Goal: Obtain resource: Download file/media

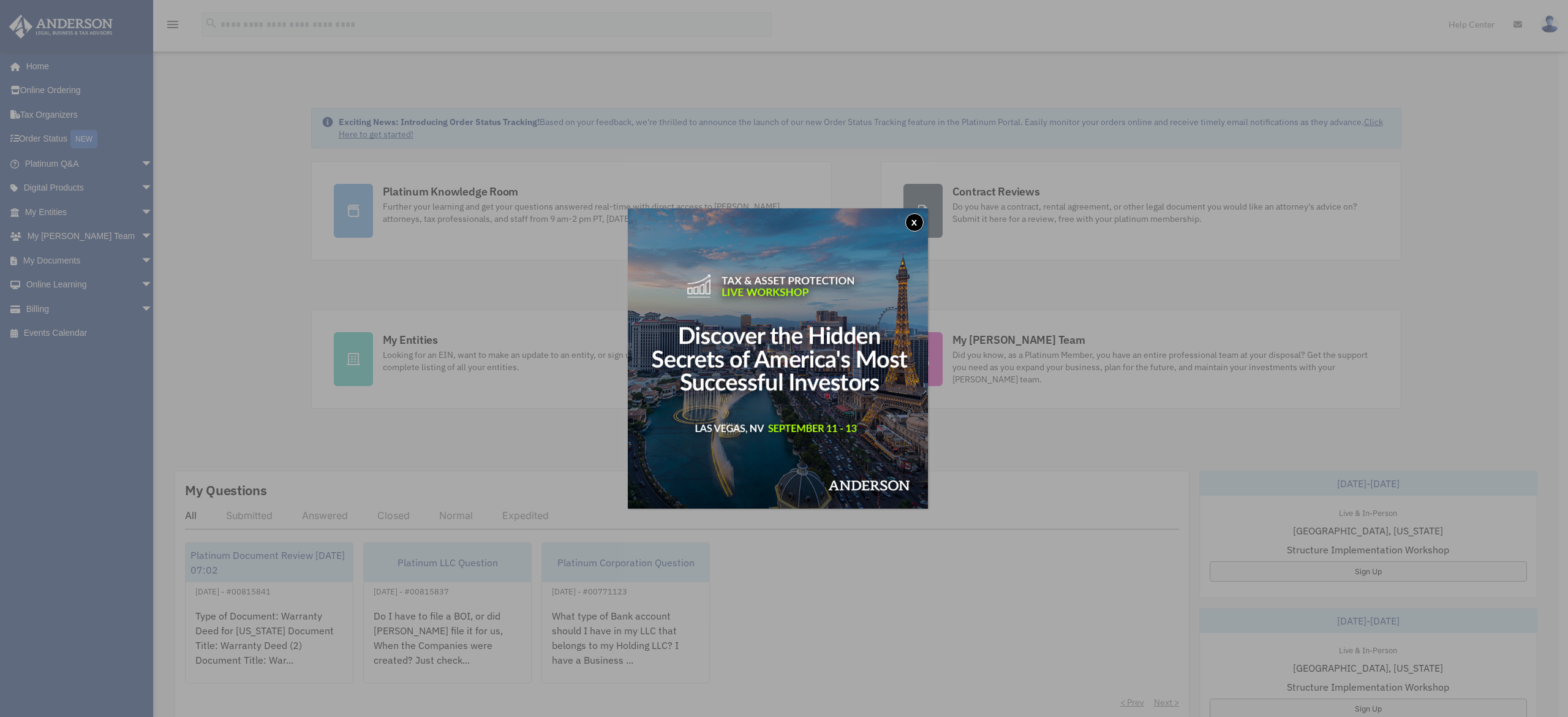
click at [923, 223] on button "x" at bounding box center [914, 223] width 18 height 18
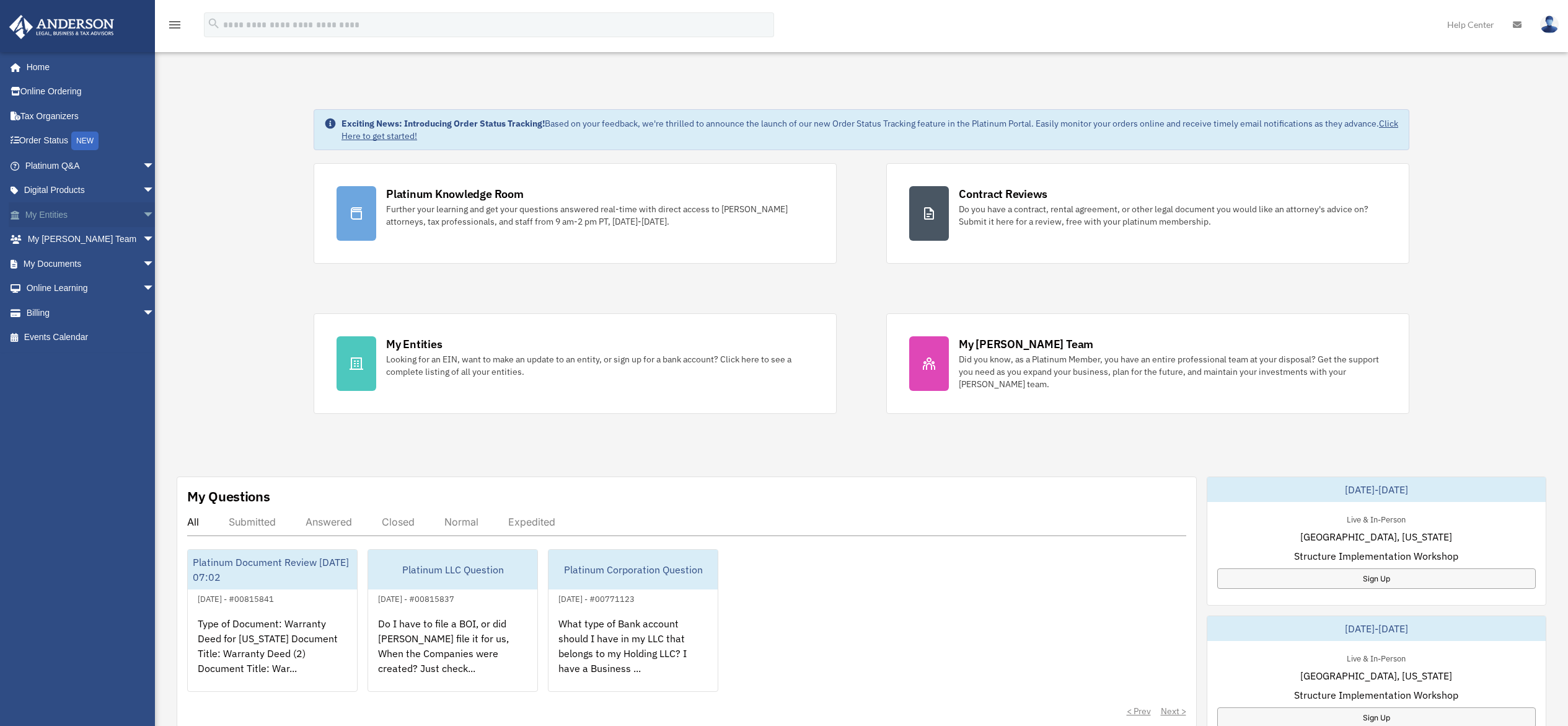
click at [44, 214] on link "My Entities arrow_drop_down" at bounding box center [91, 215] width 165 height 25
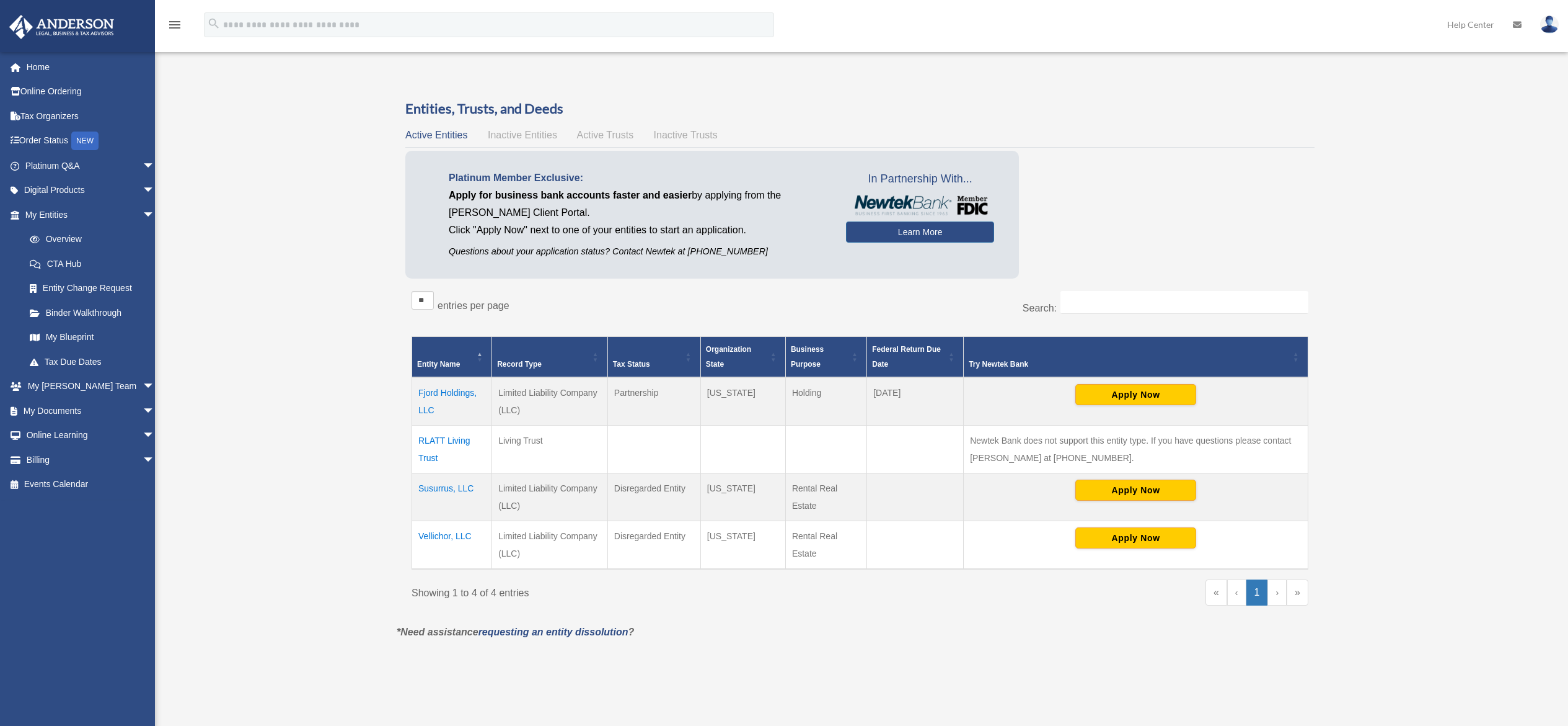
click at [452, 533] on td "Vellichor, LLC" at bounding box center [452, 545] width 80 height 49
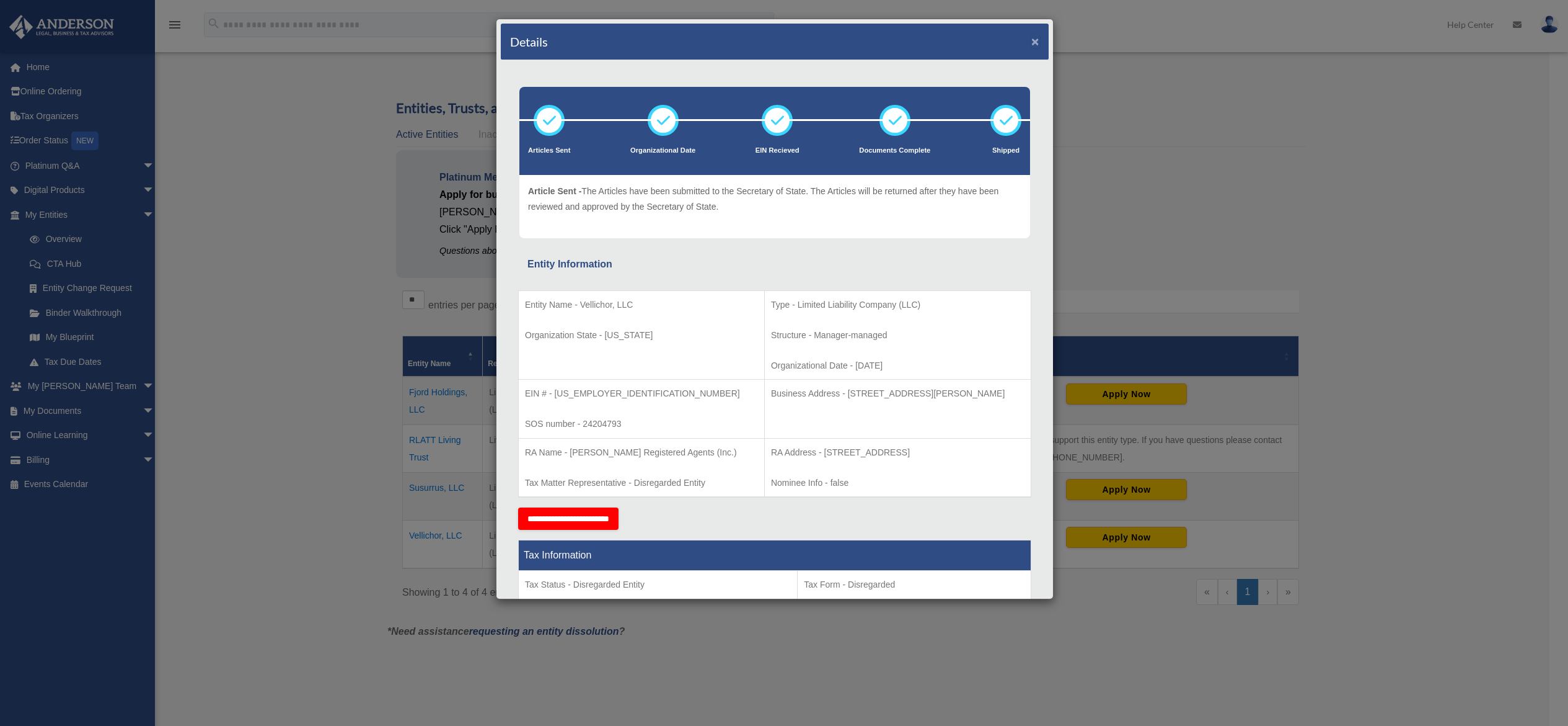
click at [1032, 36] on button "×" at bounding box center [1035, 41] width 8 height 13
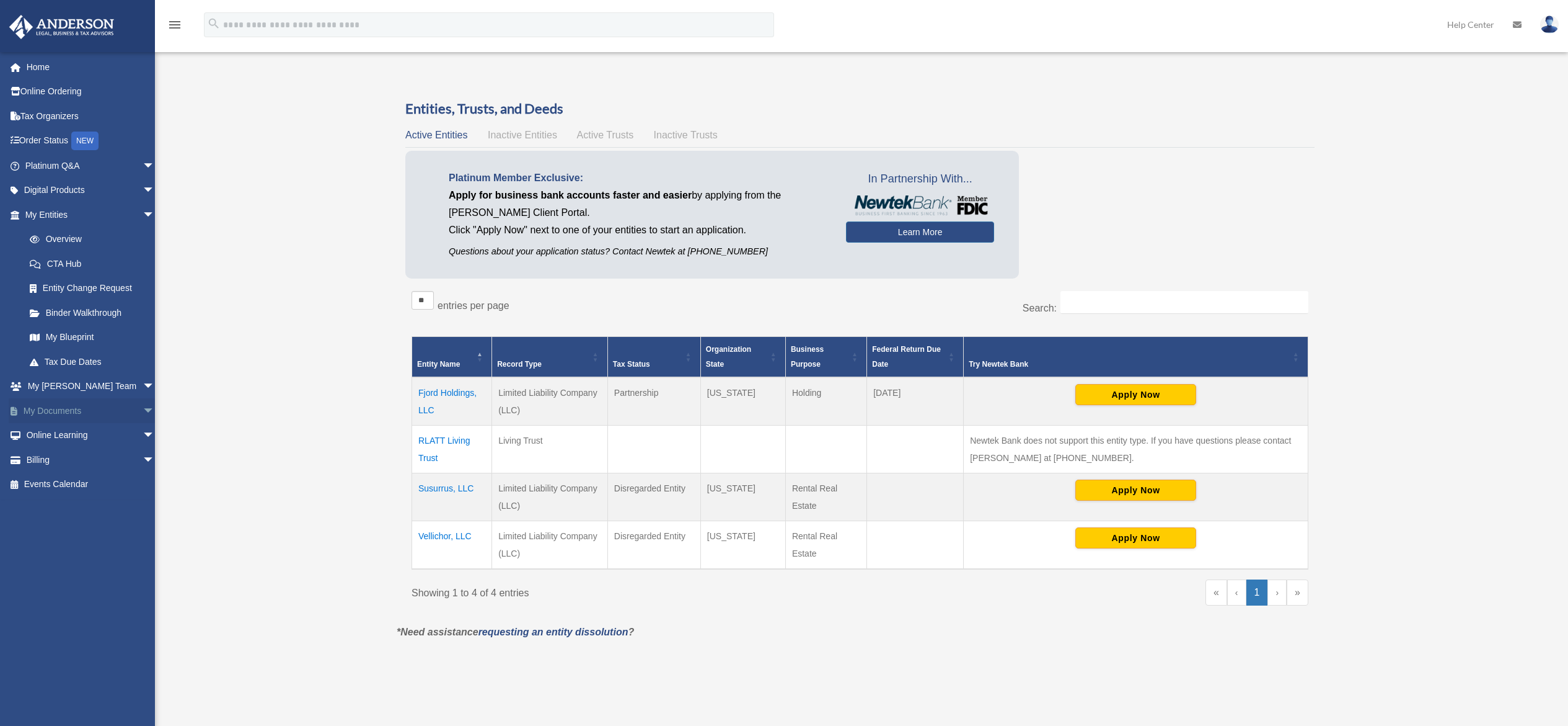
click at [102, 405] on link "My Documents arrow_drop_down" at bounding box center [91, 411] width 165 height 25
click at [142, 410] on span "arrow_drop_down" at bounding box center [155, 411] width 25 height 26
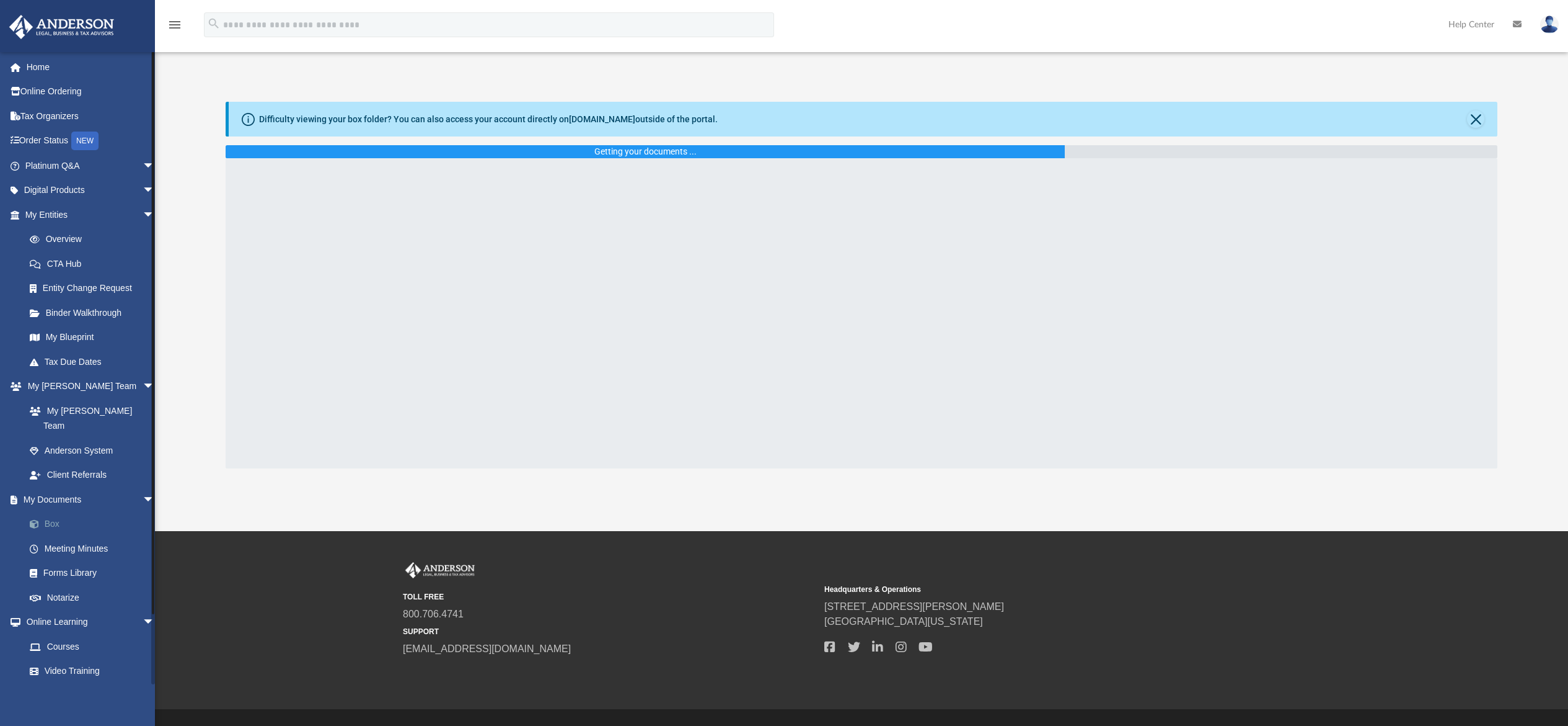
click at [63, 512] on link "Box" at bounding box center [95, 524] width 156 height 25
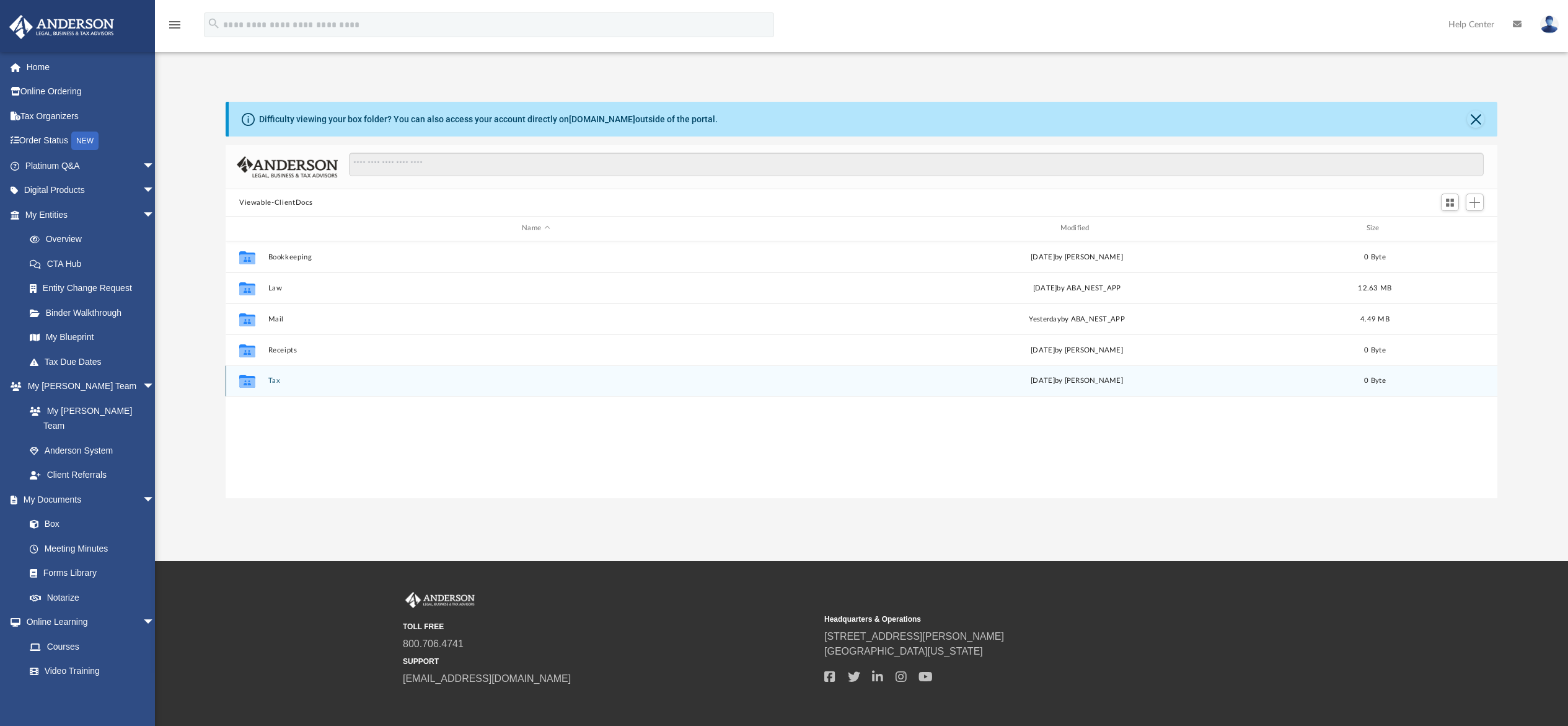
scroll to position [263, 1253]
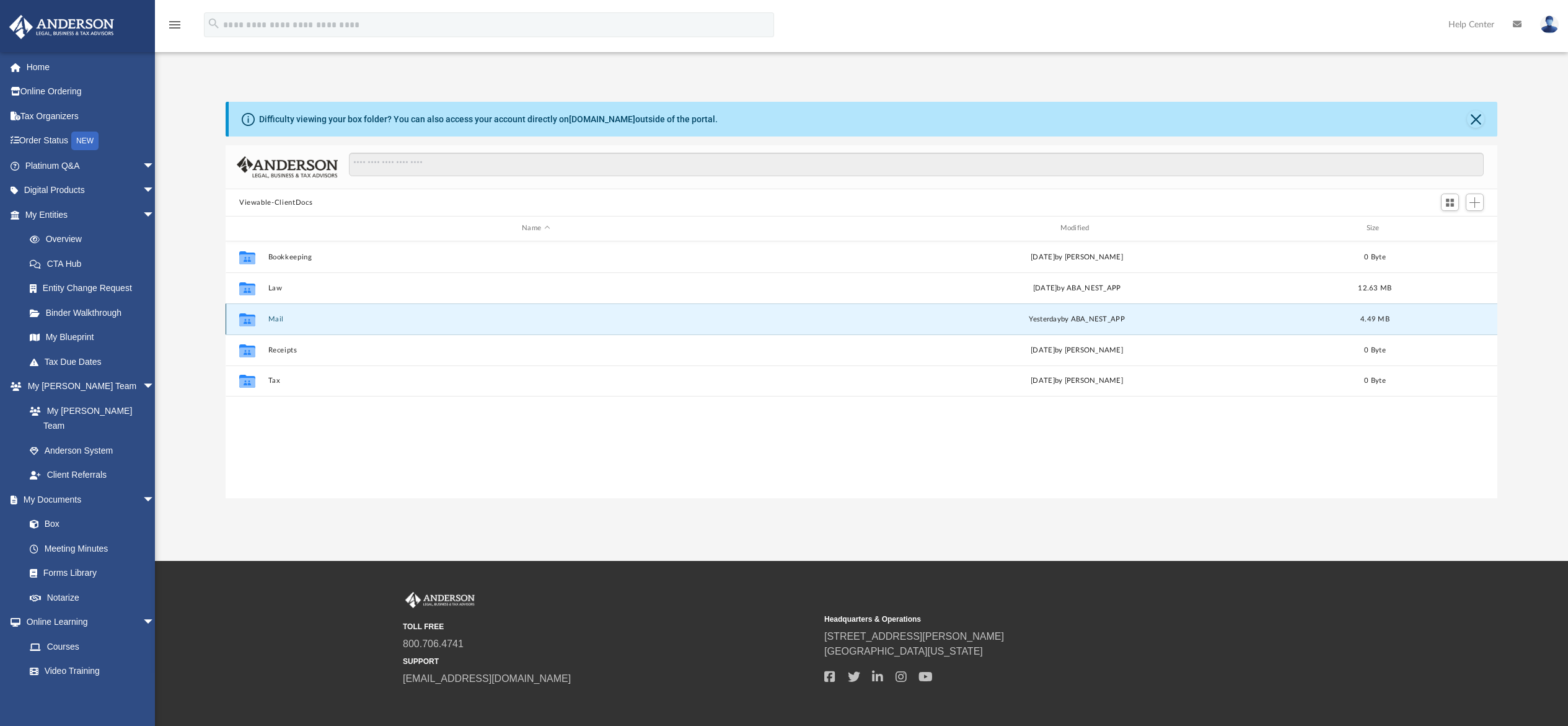
click at [269, 317] on button "Mail" at bounding box center [536, 319] width 536 height 8
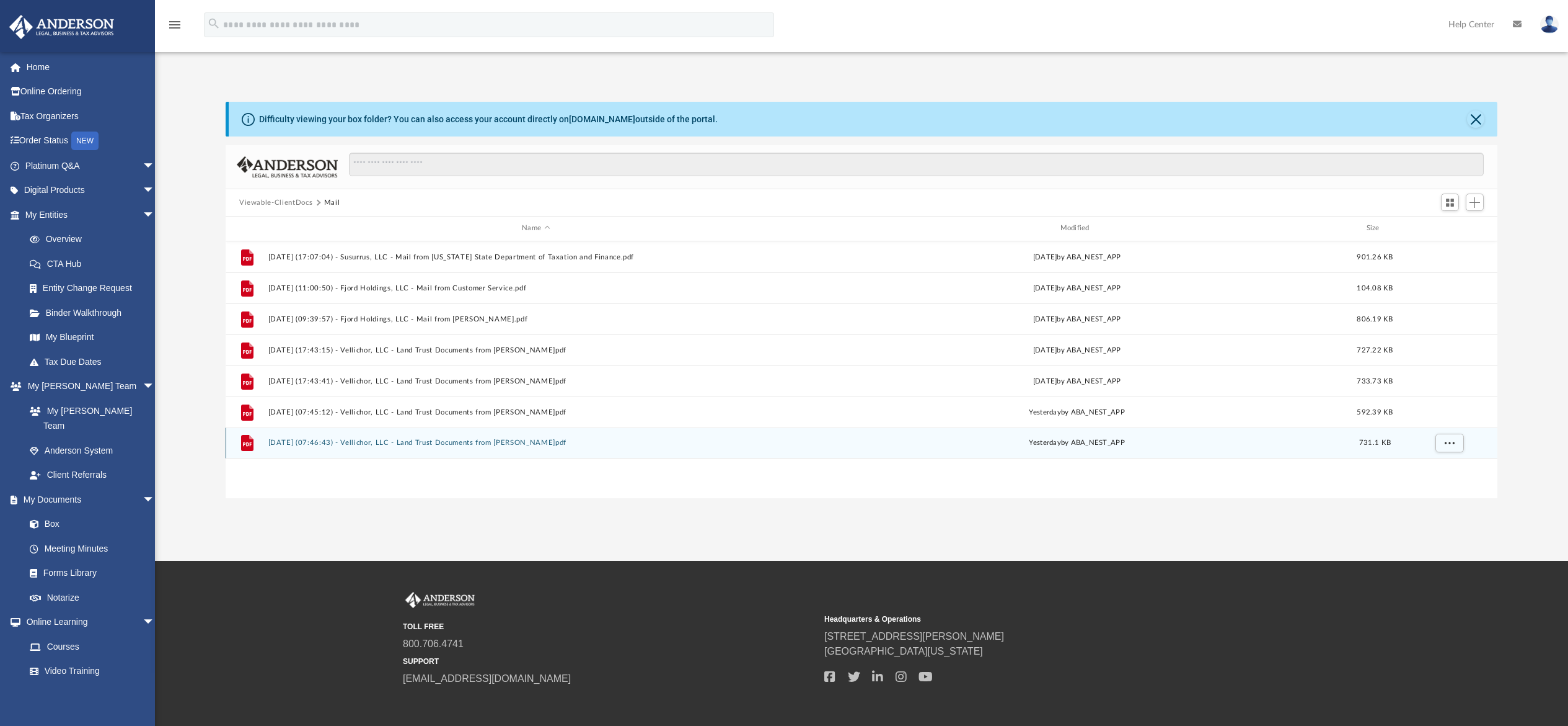
click at [307, 443] on button "2025.08.22 (07:46:43) - Vellichor, LLC - Land Trust Documents from David A. Bri…" at bounding box center [536, 442] width 536 height 8
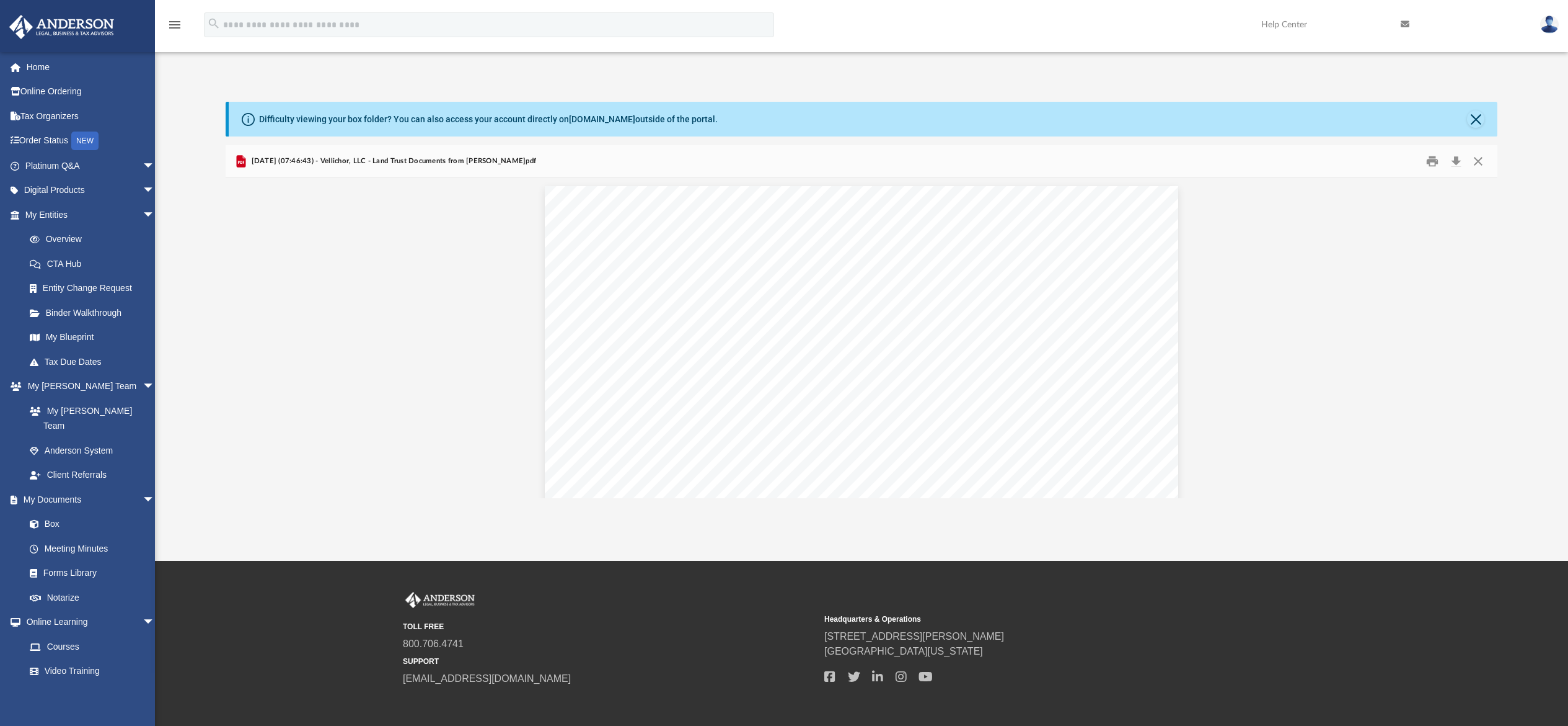
scroll to position [0, 0]
click at [1481, 163] on button "Close" at bounding box center [1479, 161] width 22 height 19
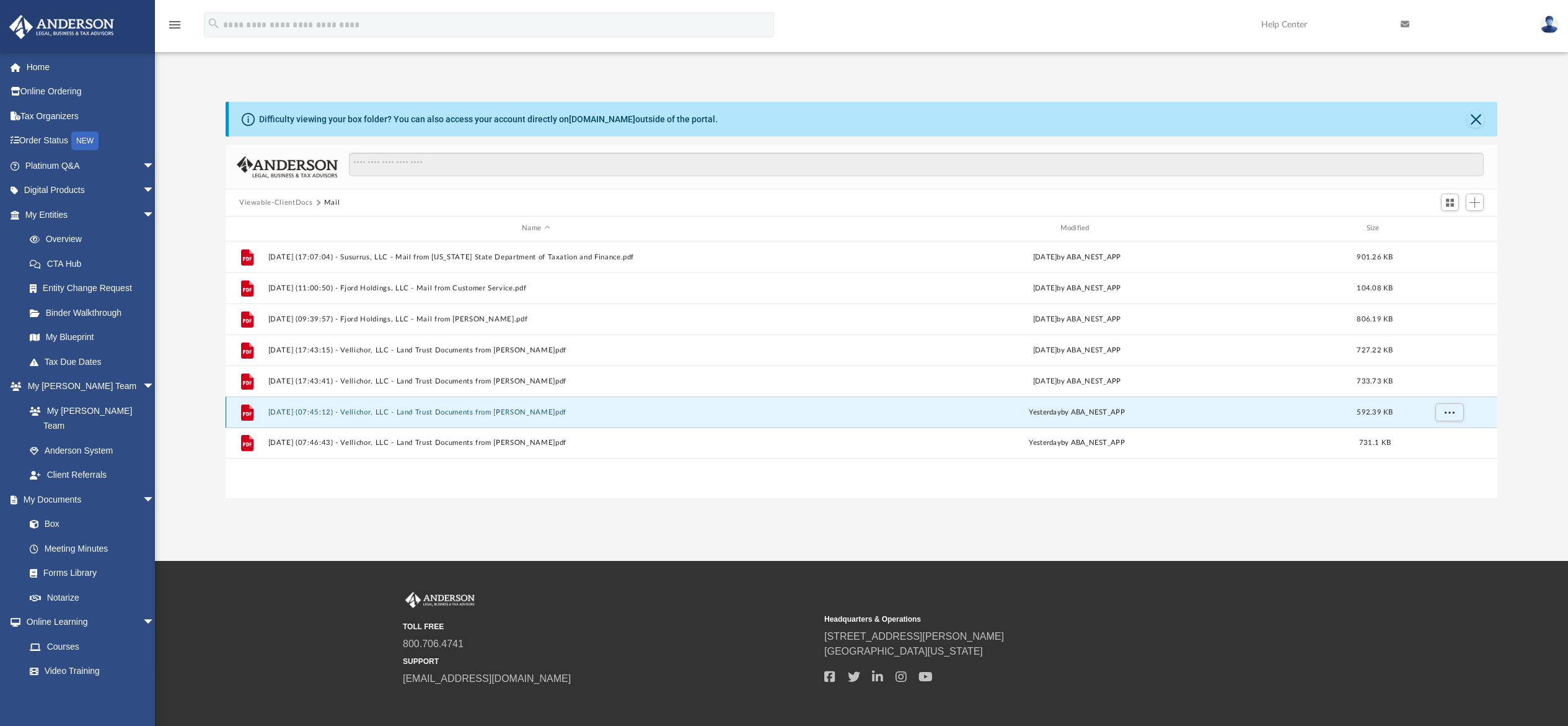
click at [443, 409] on button "2025.08.22 (07:45:12) - Vellichor, LLC - Land Trust Documents from David A. Bri…" at bounding box center [536, 412] width 536 height 8
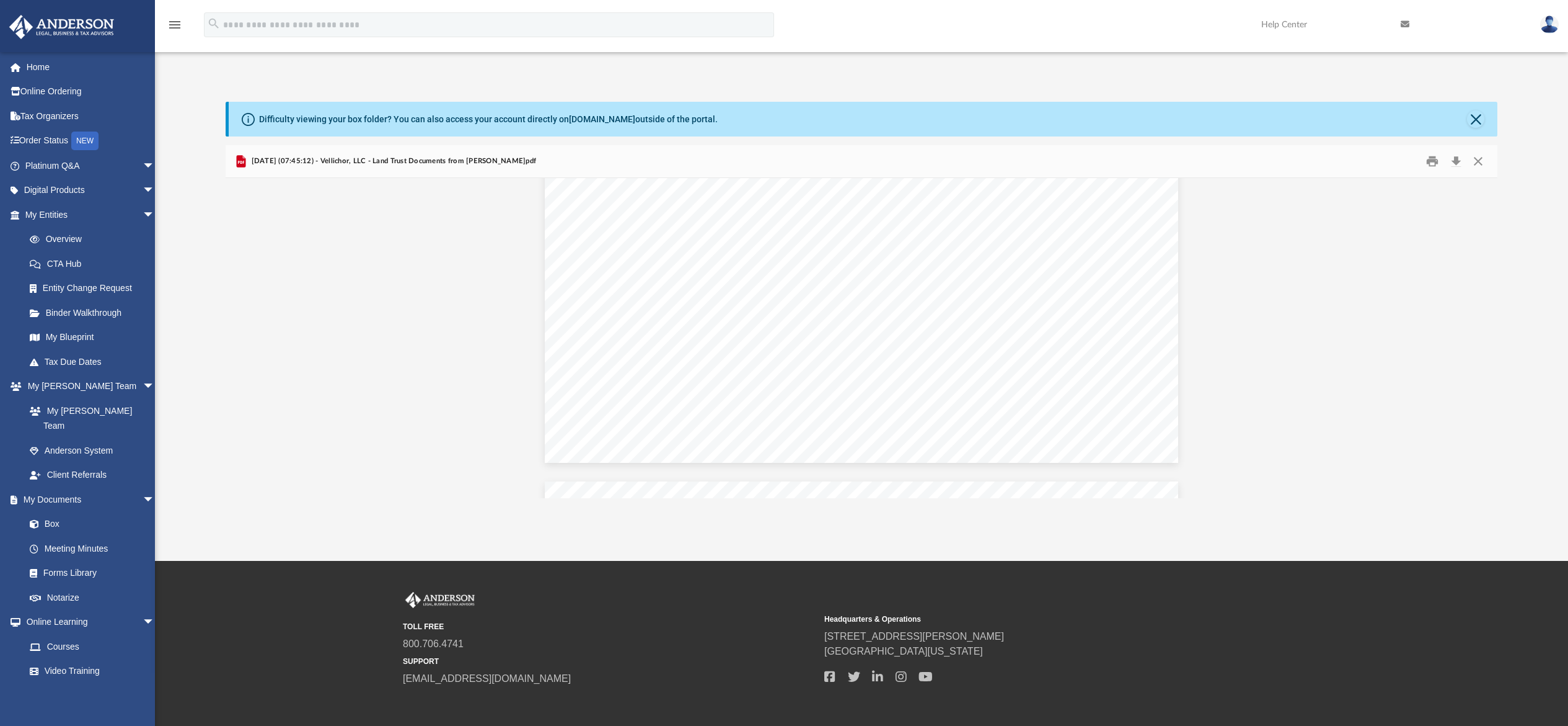
scroll to position [417, 0]
click at [1479, 120] on button "Close" at bounding box center [1476, 119] width 17 height 17
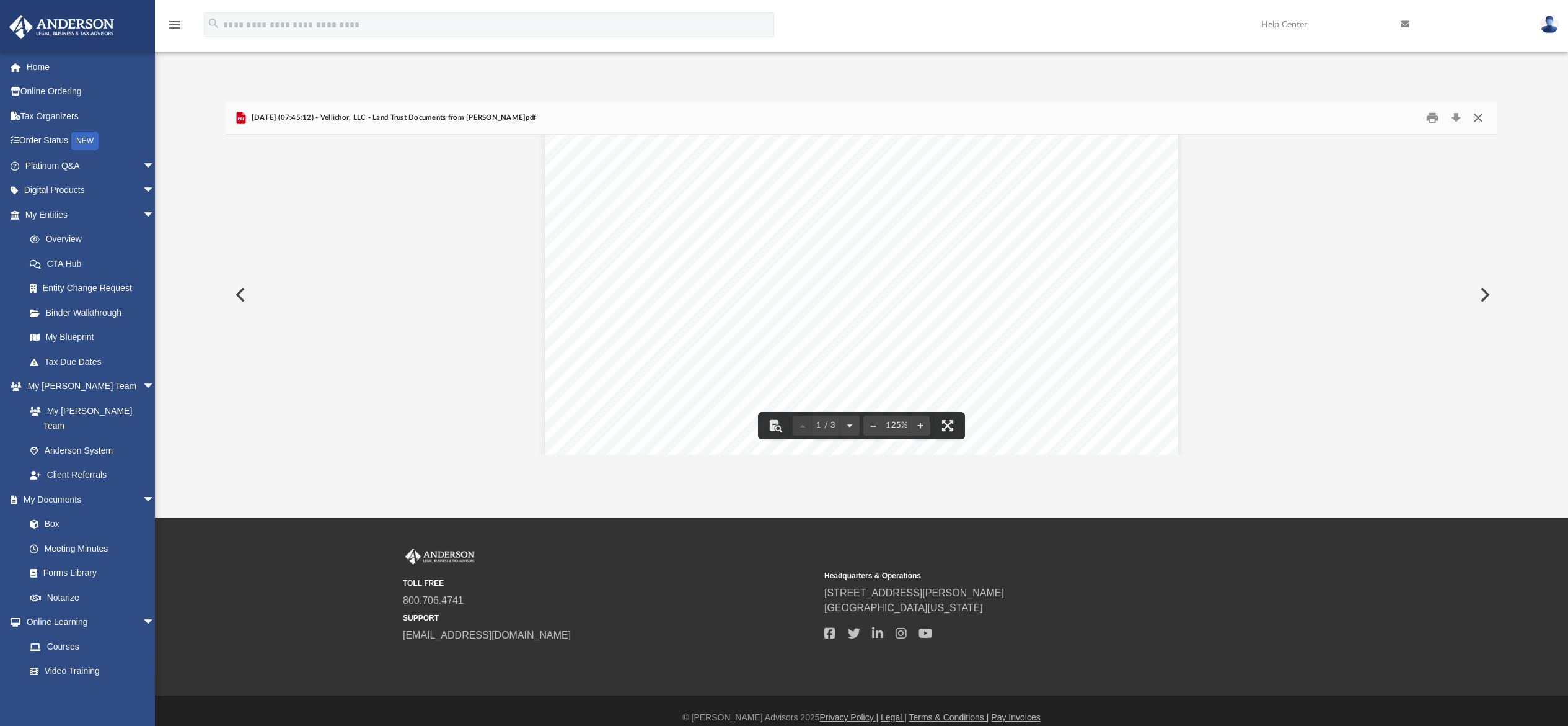
click at [1482, 118] on button "Close" at bounding box center [1479, 118] width 22 height 19
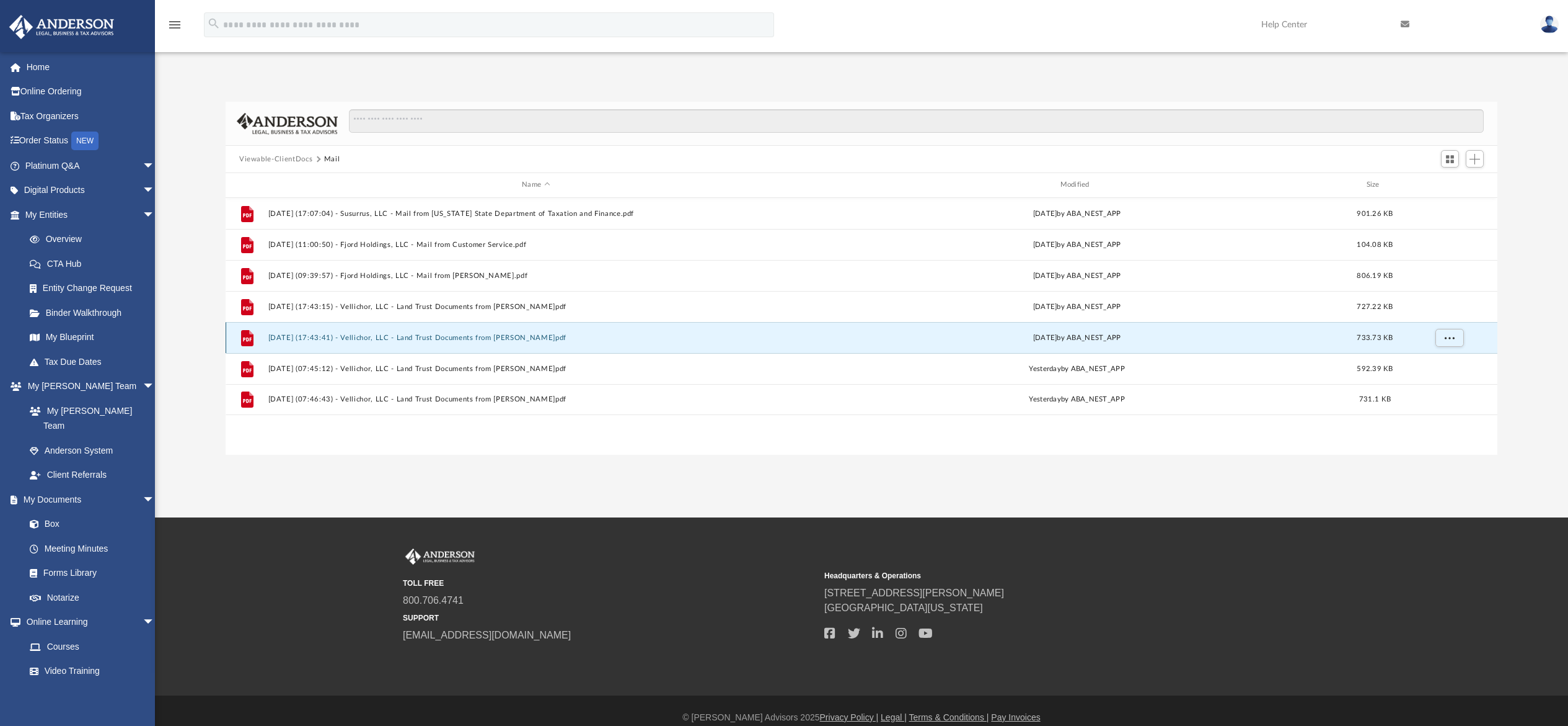
click at [397, 334] on button "2025.08.20 (17:43:41) - Vellichor, LLC - Land Trust Documents from David A. Bri…" at bounding box center [536, 338] width 536 height 8
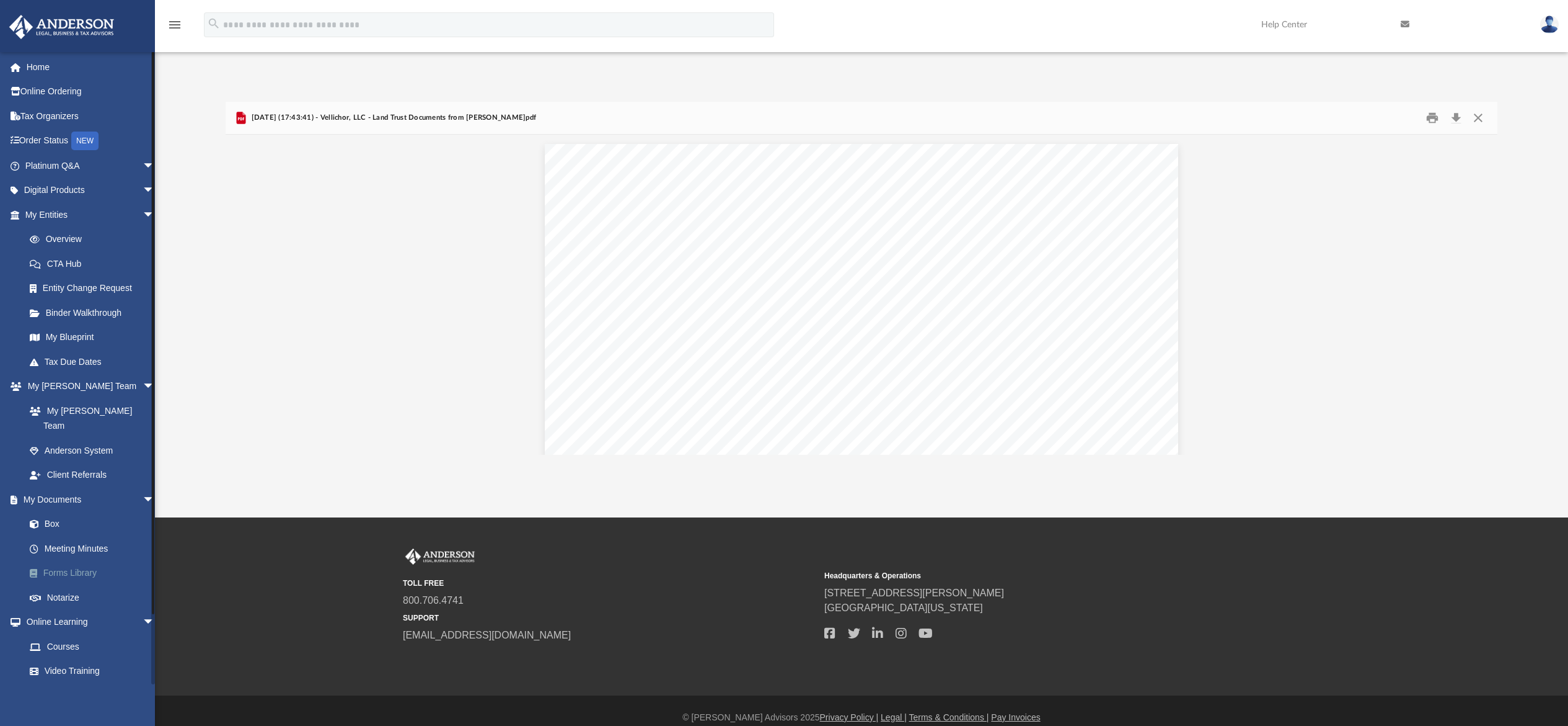
scroll to position [60, 0]
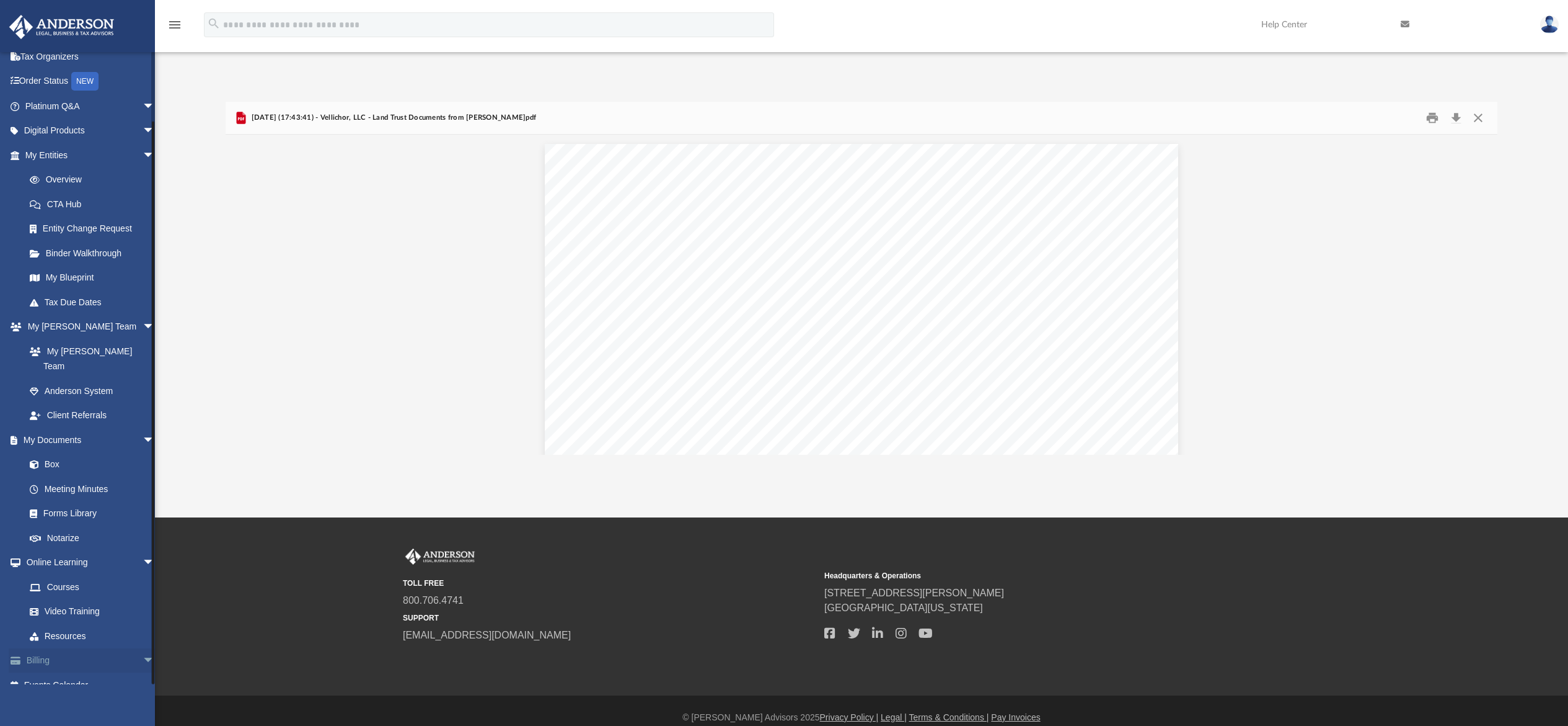
click at [39, 648] on link "Billing arrow_drop_down" at bounding box center [91, 661] width 165 height 25
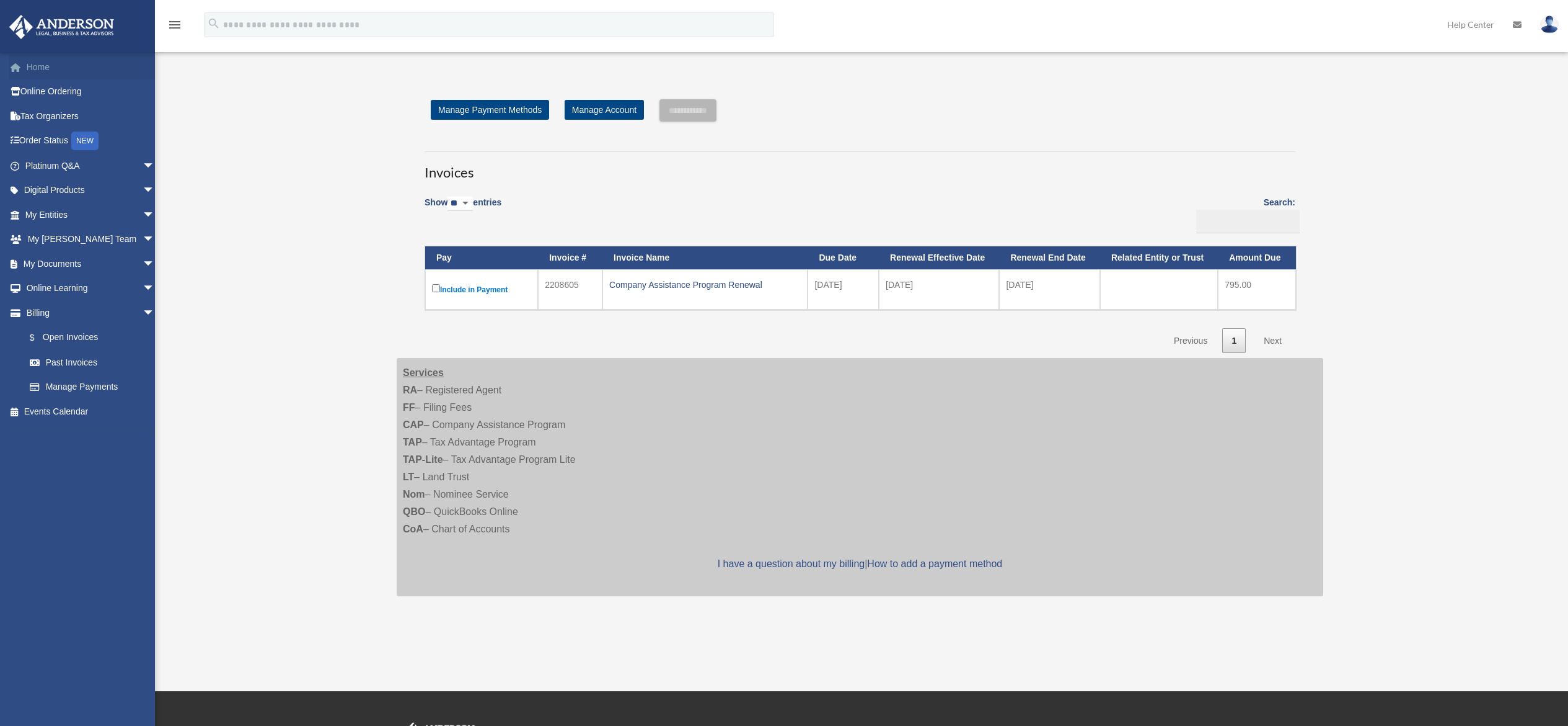
click at [34, 64] on link "Home" at bounding box center [91, 67] width 165 height 25
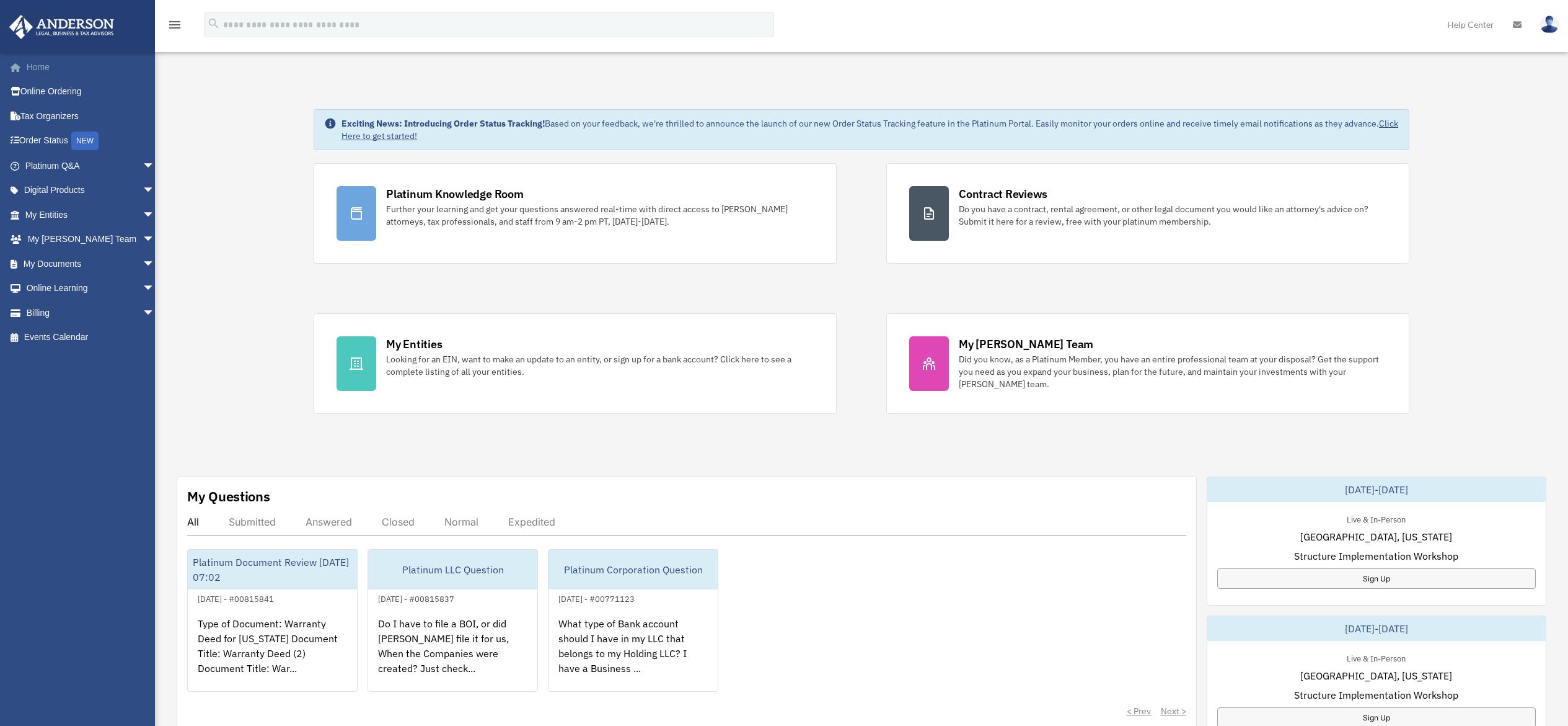
click at [35, 60] on link "Home" at bounding box center [91, 67] width 165 height 25
